Goal: Task Accomplishment & Management: Manage account settings

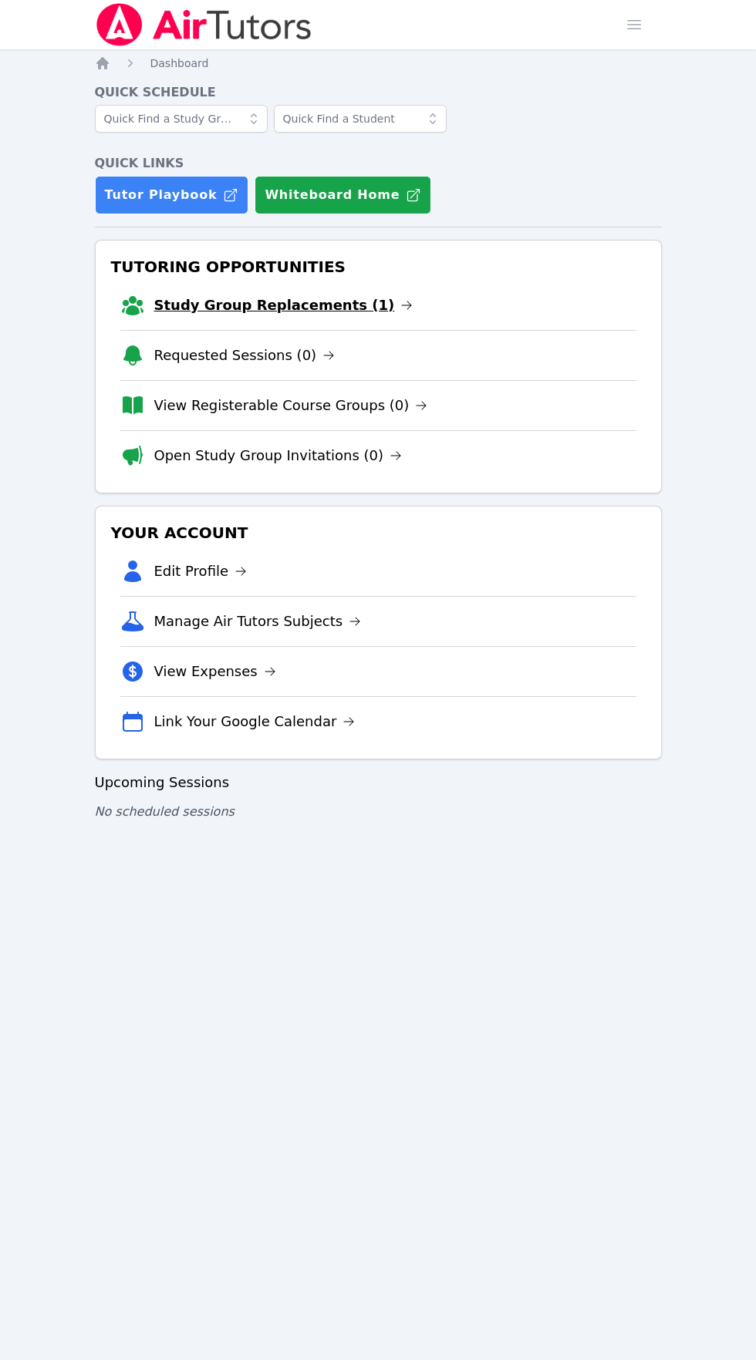
click at [339, 309] on link "Study Group Replacements (1)" at bounding box center [283, 306] width 259 height 22
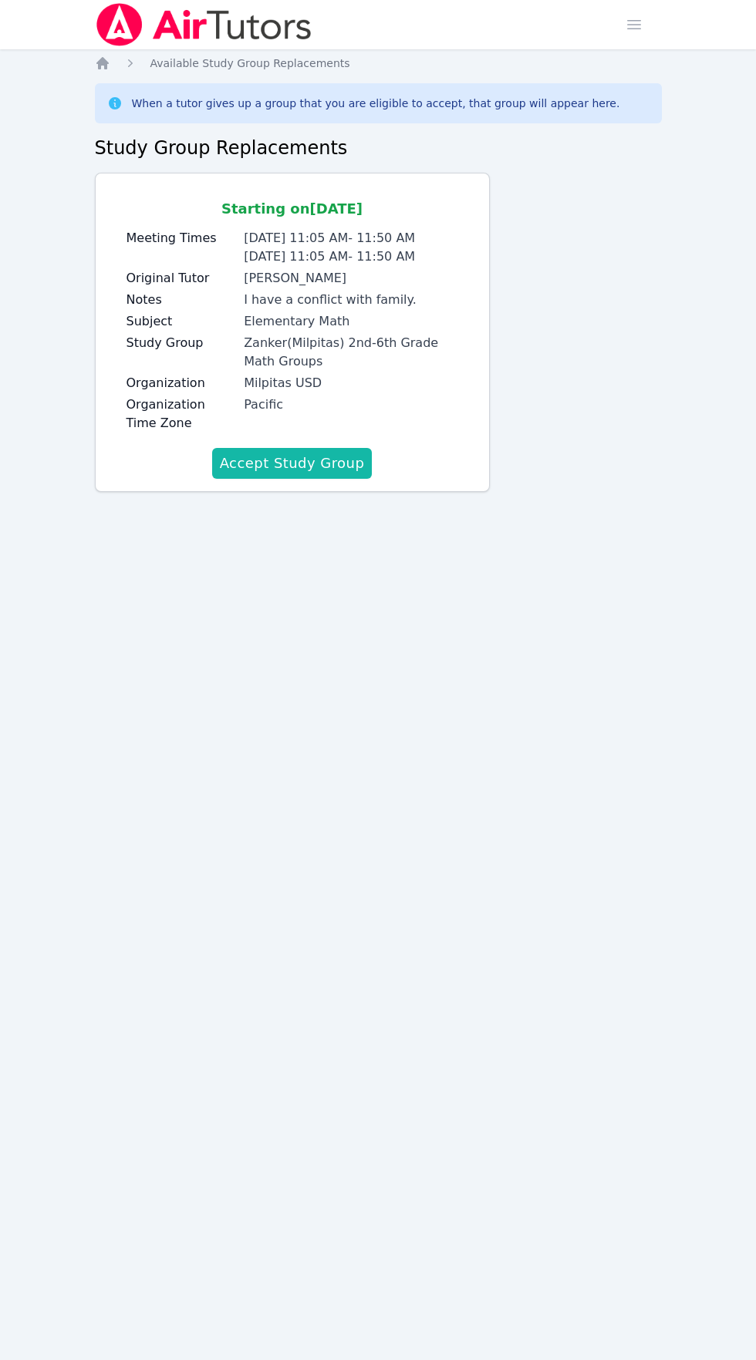
click at [311, 456] on button "Accept Study Group" at bounding box center [292, 463] width 160 height 31
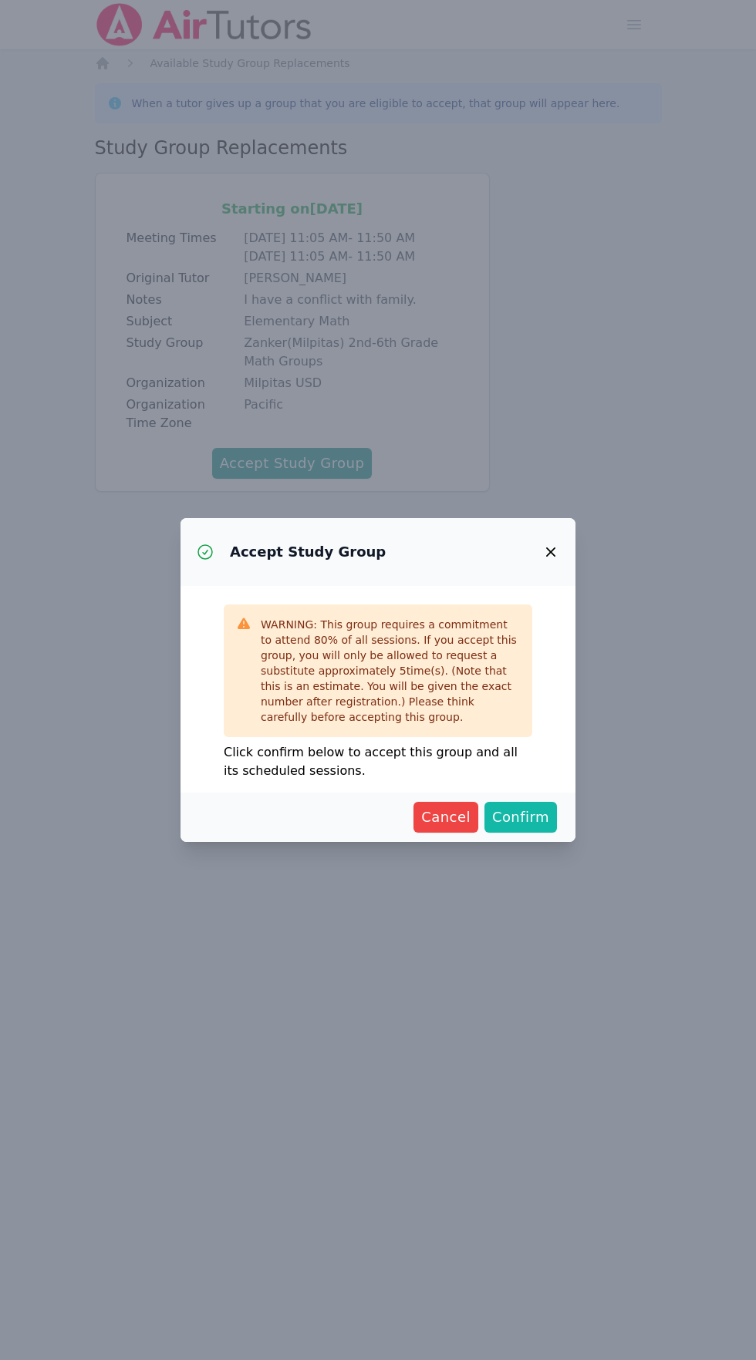
click at [548, 822] on span "Confirm" at bounding box center [520, 818] width 57 height 22
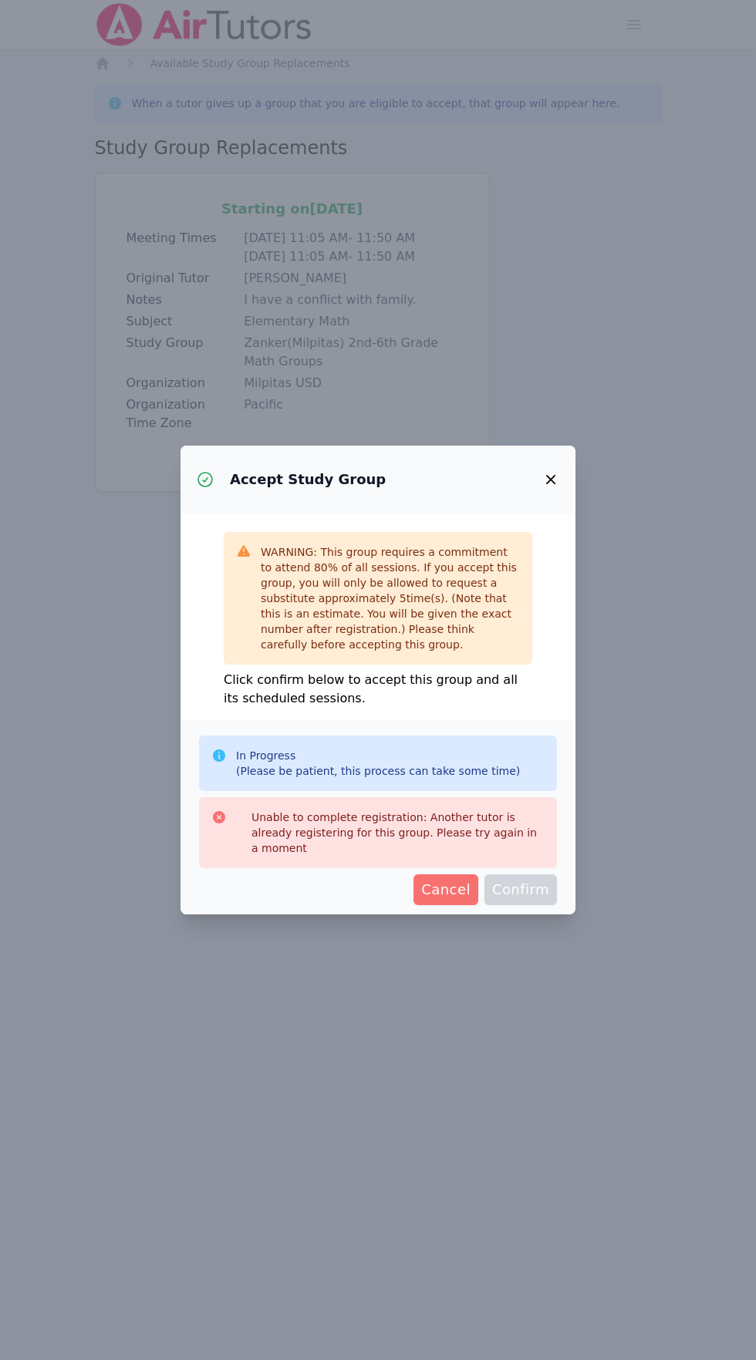
click at [457, 882] on span "Cancel" at bounding box center [445, 890] width 49 height 22
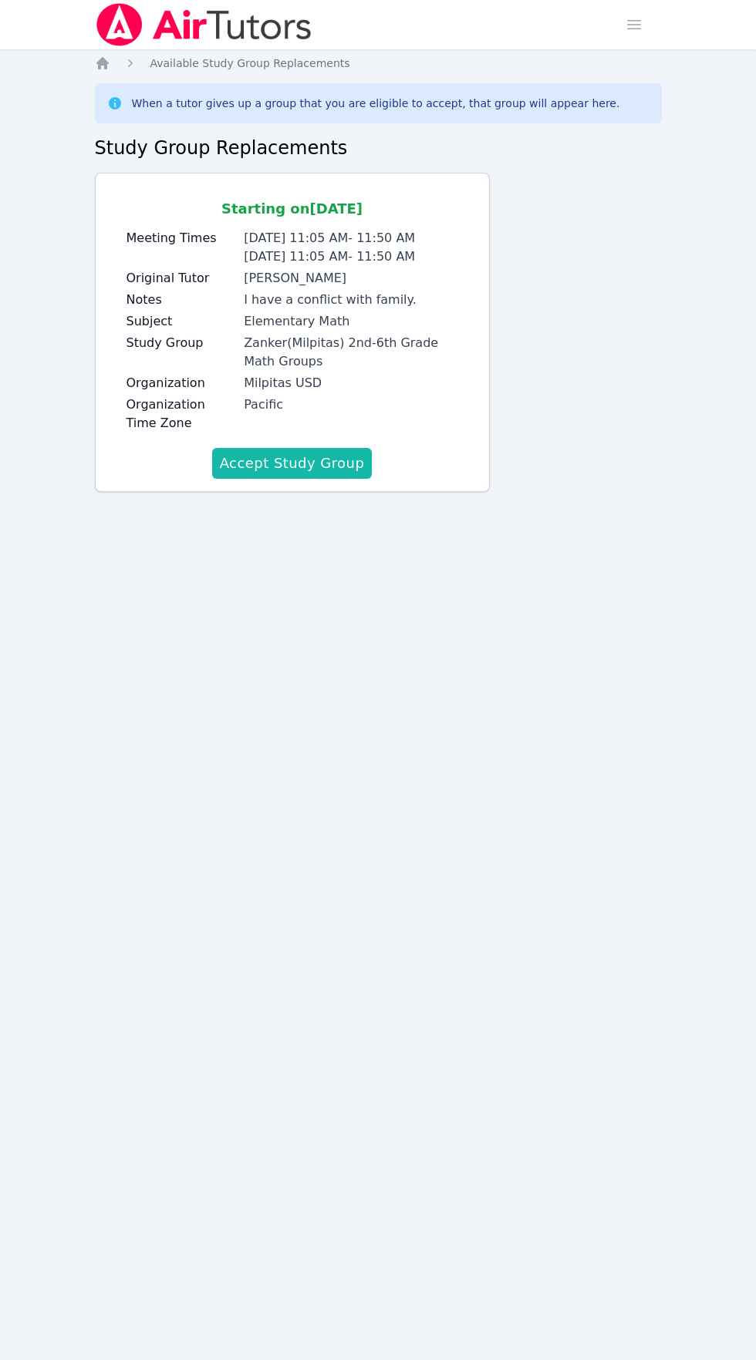
click at [333, 469] on button "Accept Study Group" at bounding box center [292, 463] width 160 height 31
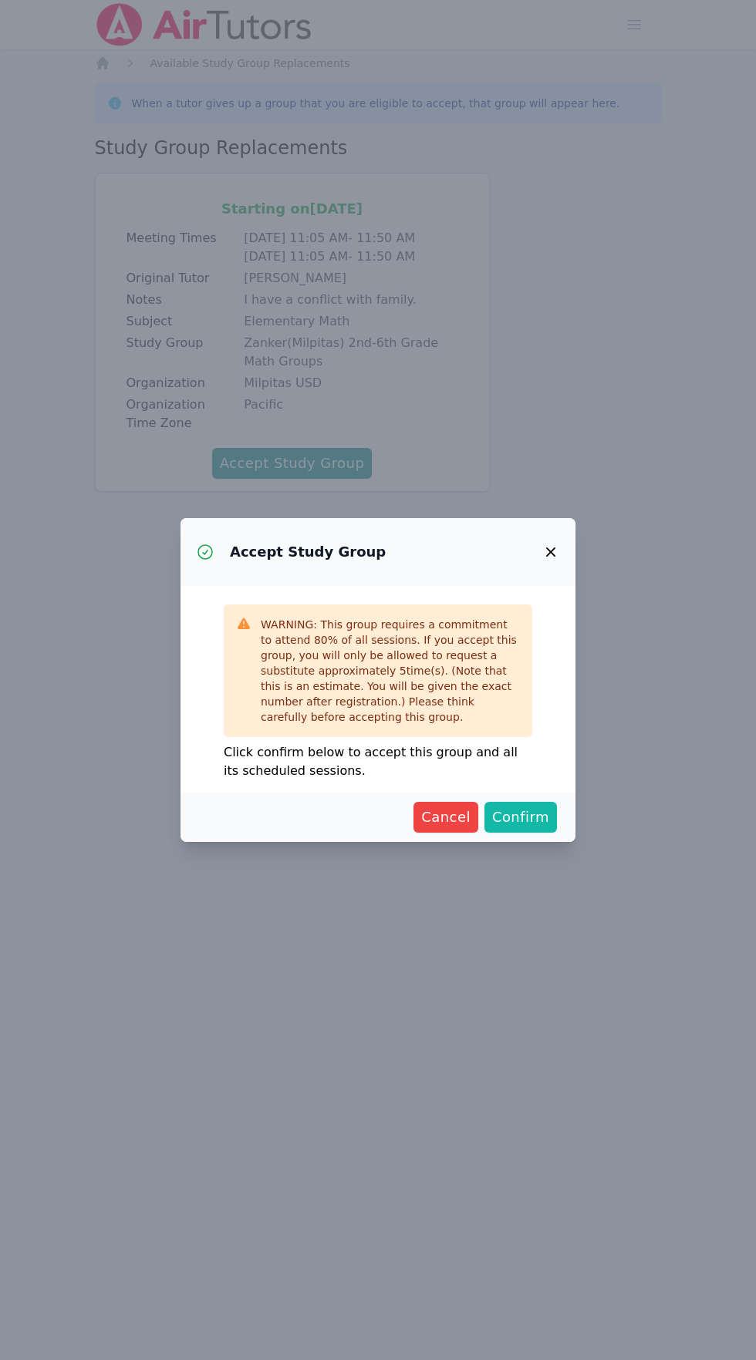
click at [544, 820] on span "Confirm" at bounding box center [520, 818] width 57 height 22
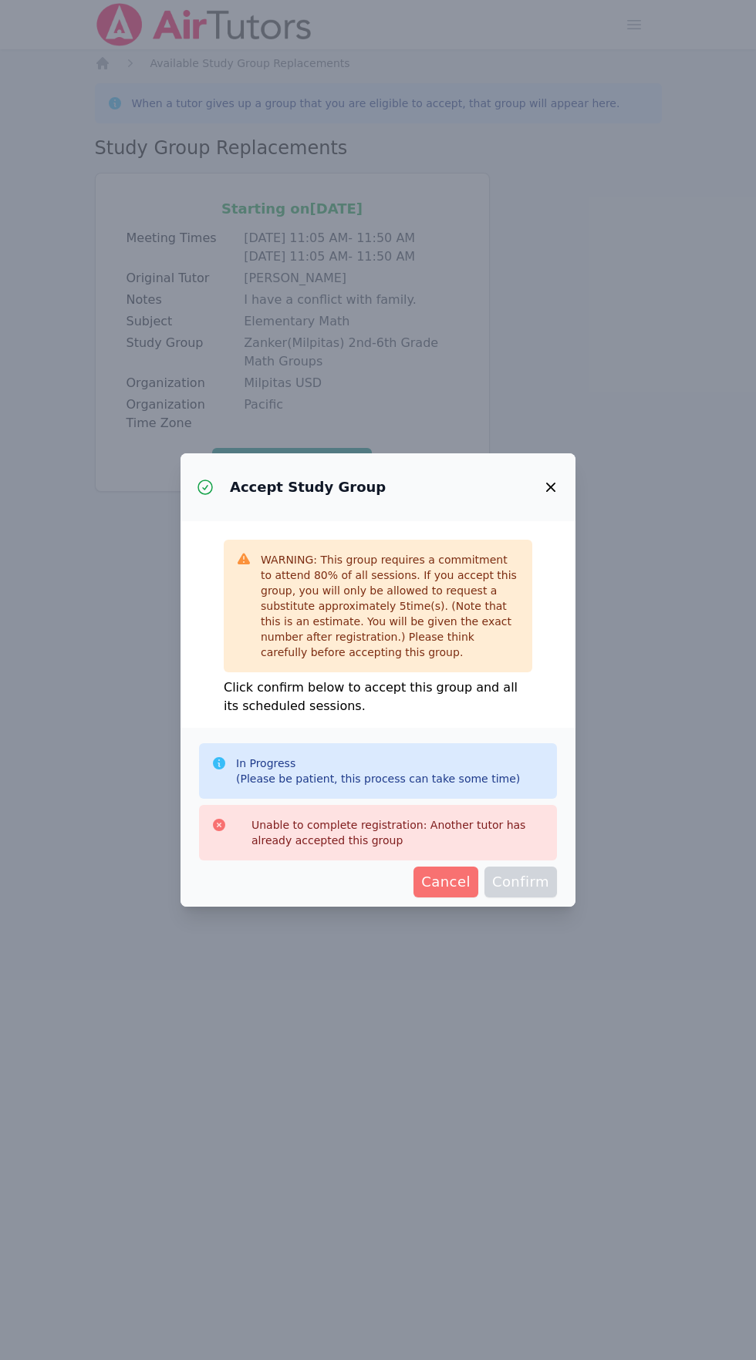
click at [458, 874] on span "Cancel" at bounding box center [445, 882] width 49 height 22
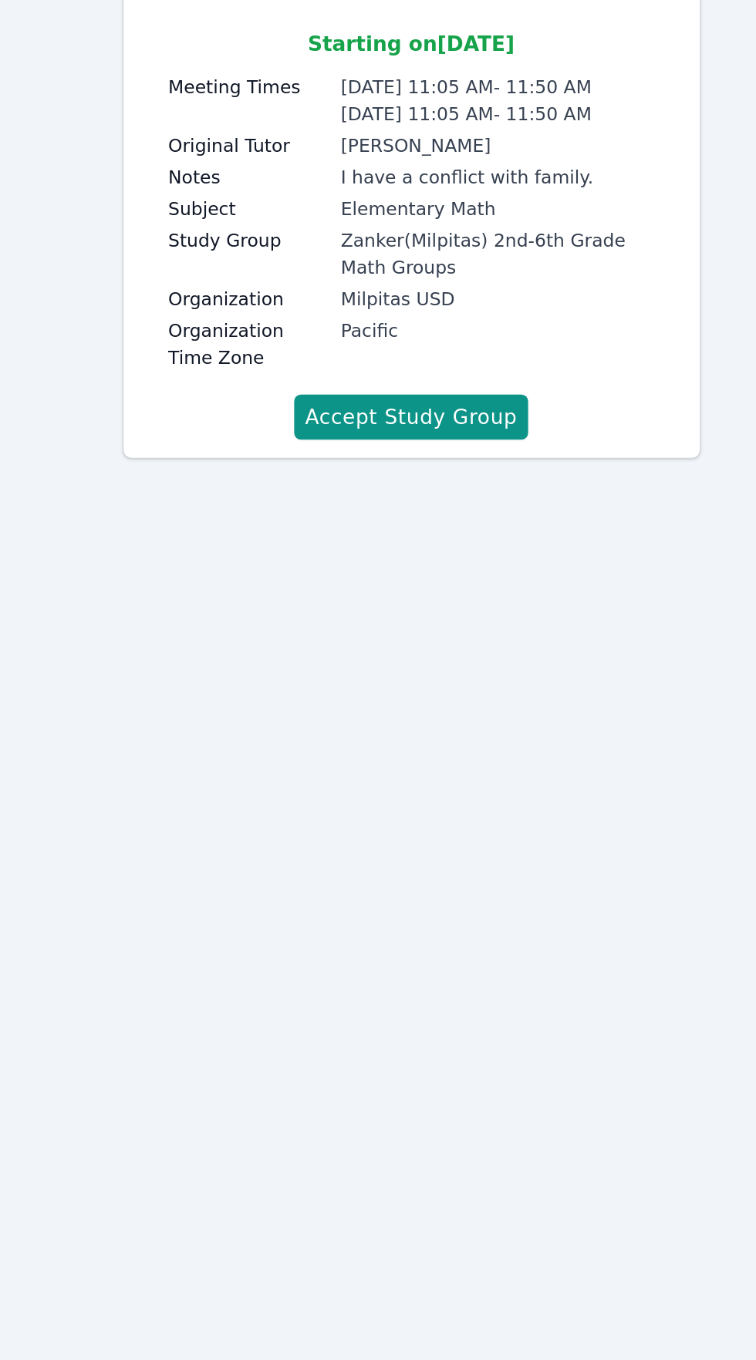
click at [328, 455] on button "Accept Study Group" at bounding box center [292, 463] width 160 height 31
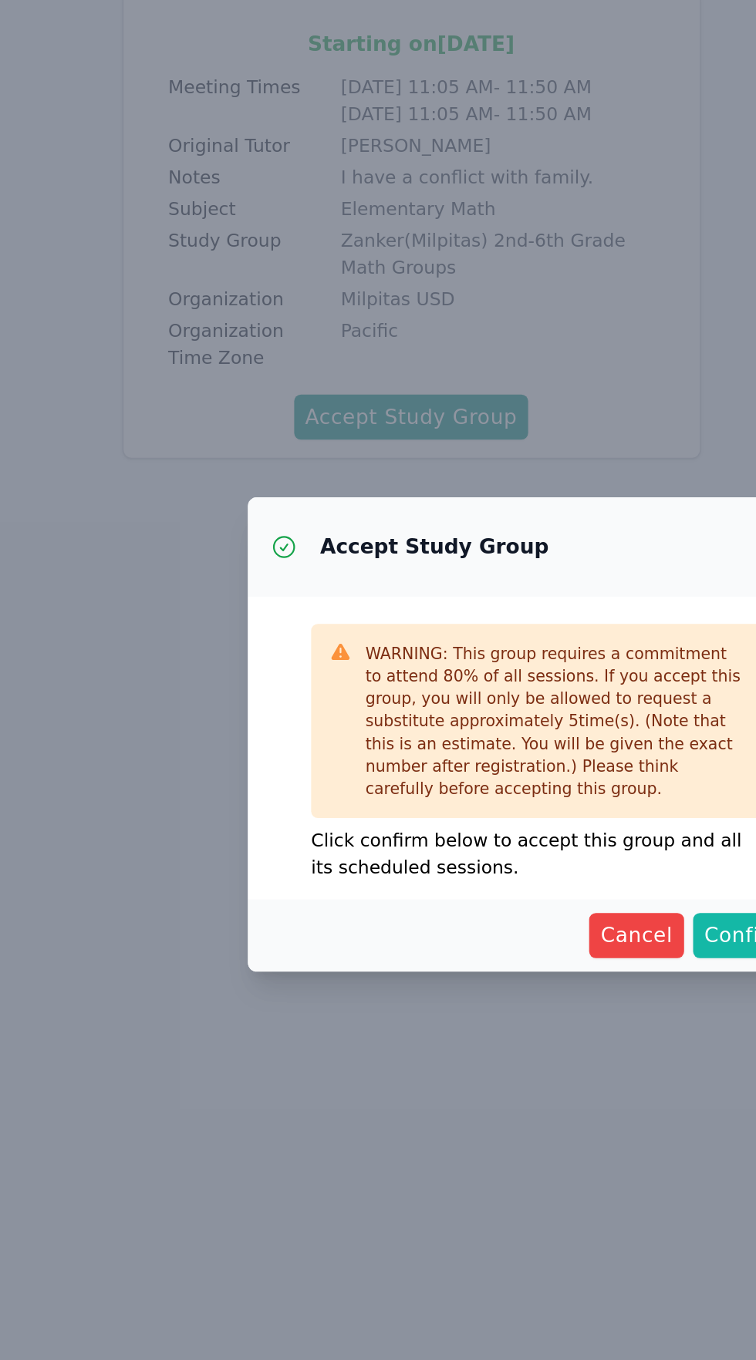
click at [510, 818] on span "Confirm" at bounding box center [520, 818] width 57 height 22
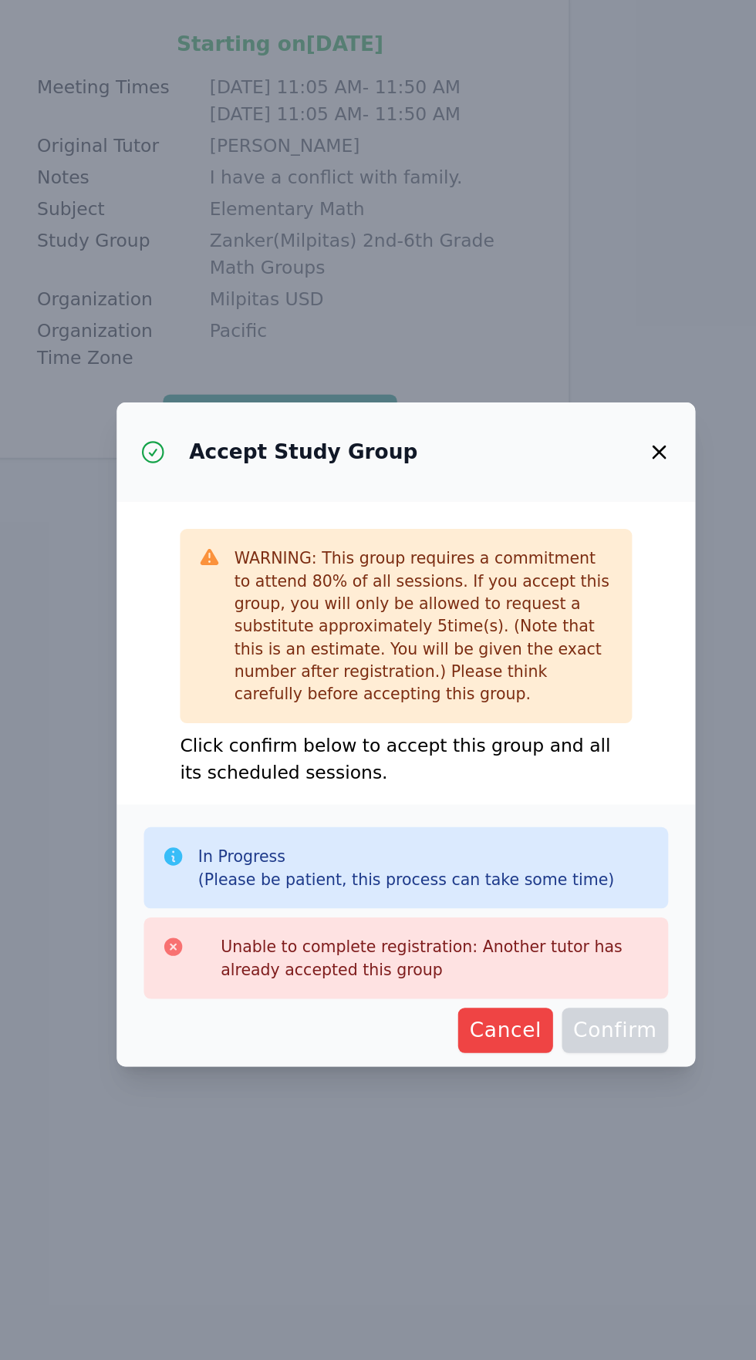
click at [468, 888] on span "Cancel" at bounding box center [445, 882] width 49 height 22
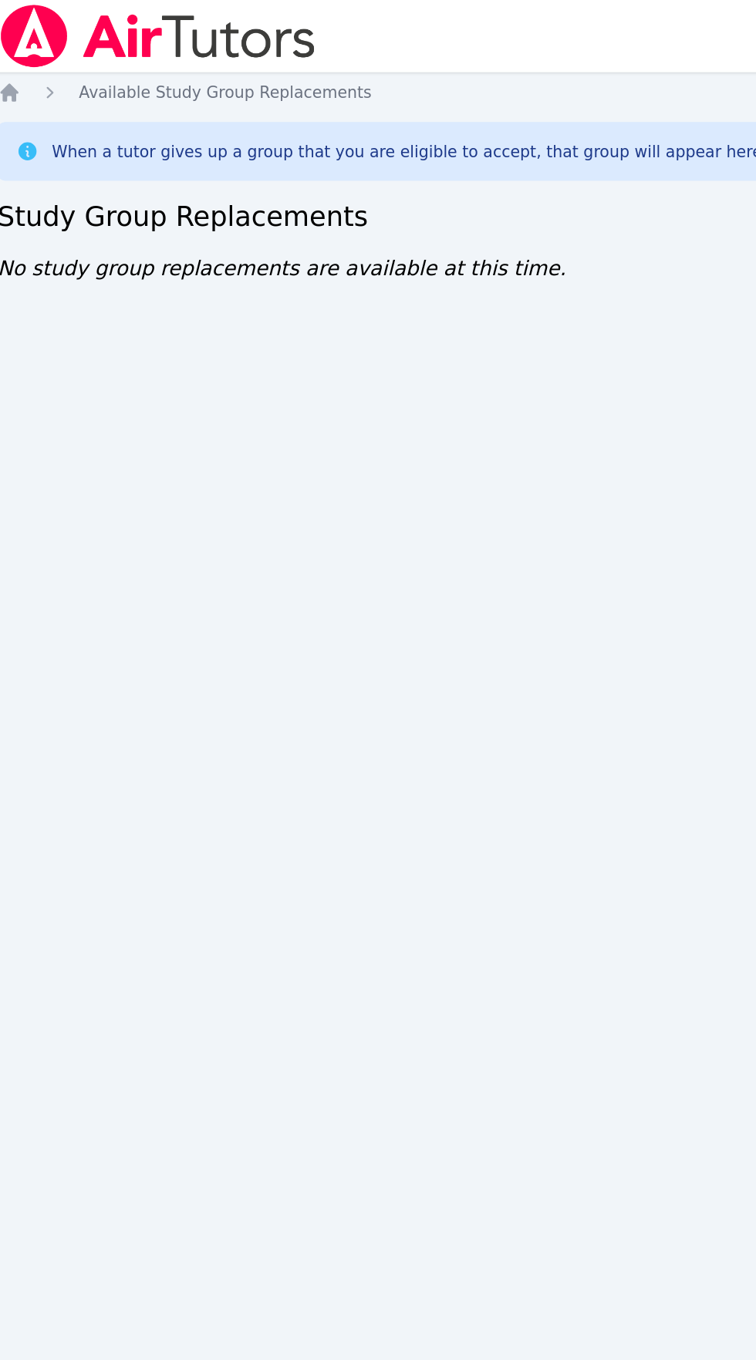
click at [256, 15] on img at bounding box center [204, 24] width 218 height 43
